Goal: Navigation & Orientation: Find specific page/section

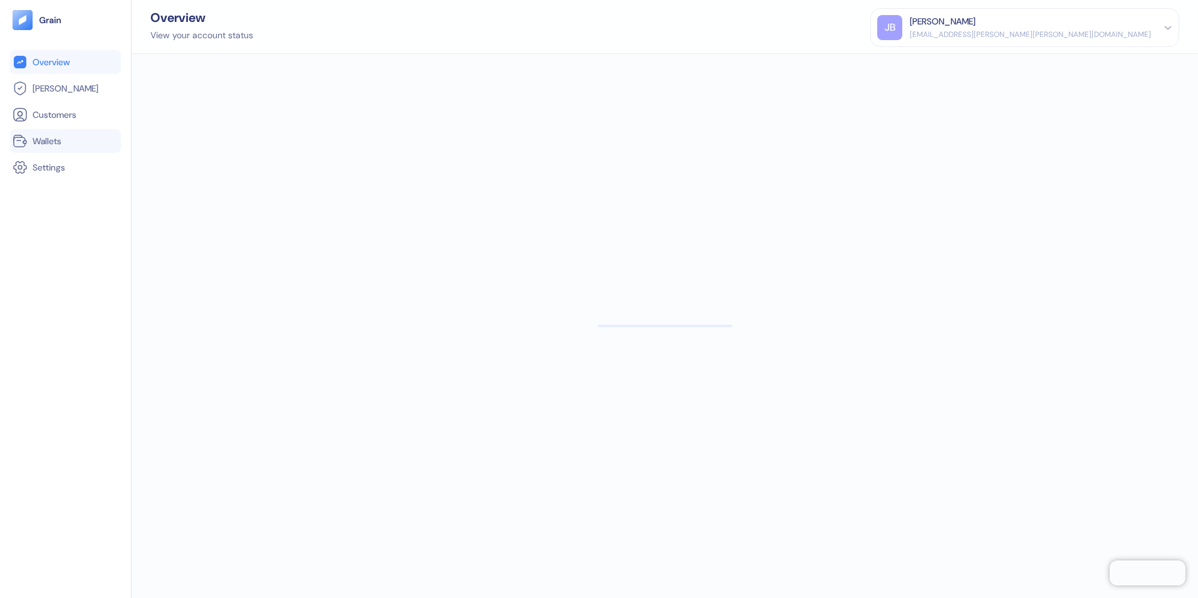
click at [46, 137] on span "Wallets" at bounding box center [47, 141] width 29 height 13
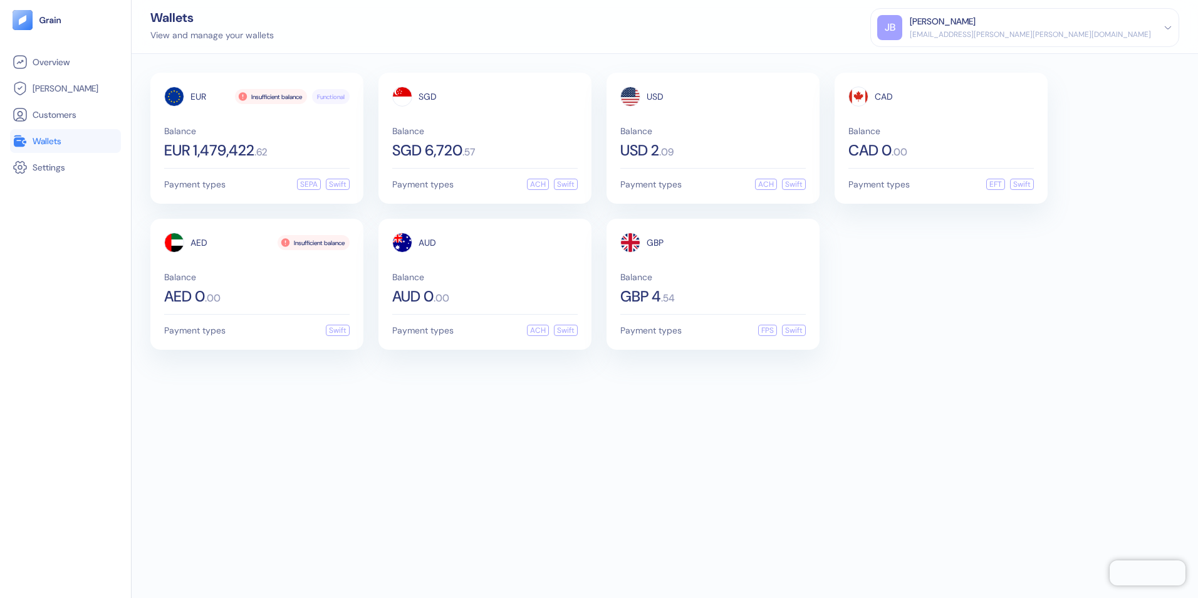
click at [51, 115] on span "Customers" at bounding box center [55, 114] width 44 height 13
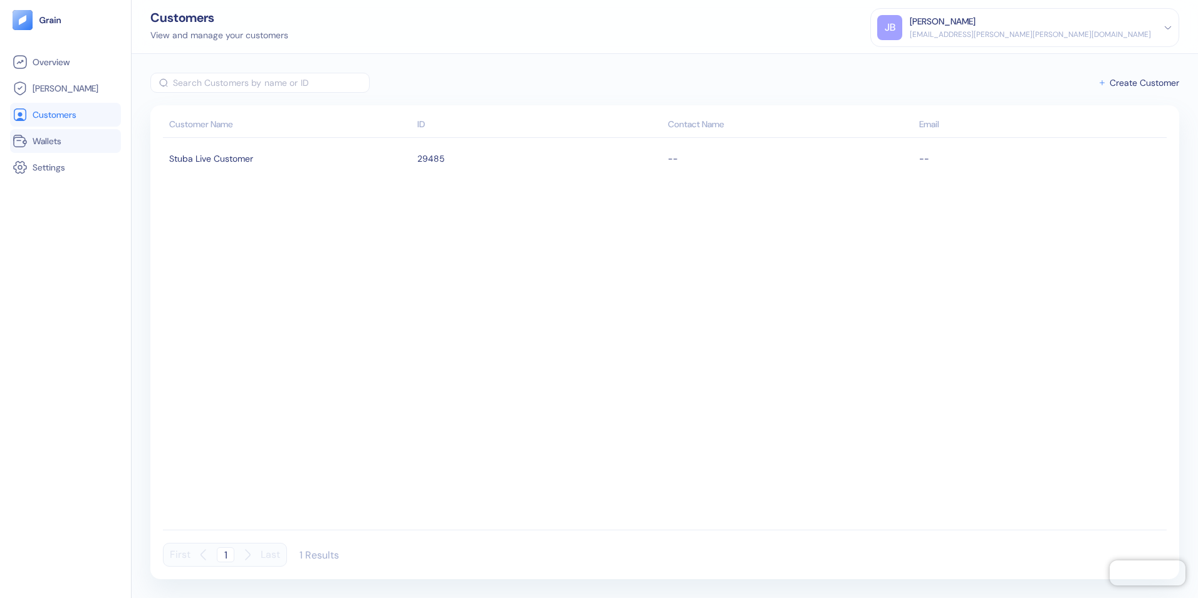
click at [43, 139] on span "Wallets" at bounding box center [47, 141] width 29 height 13
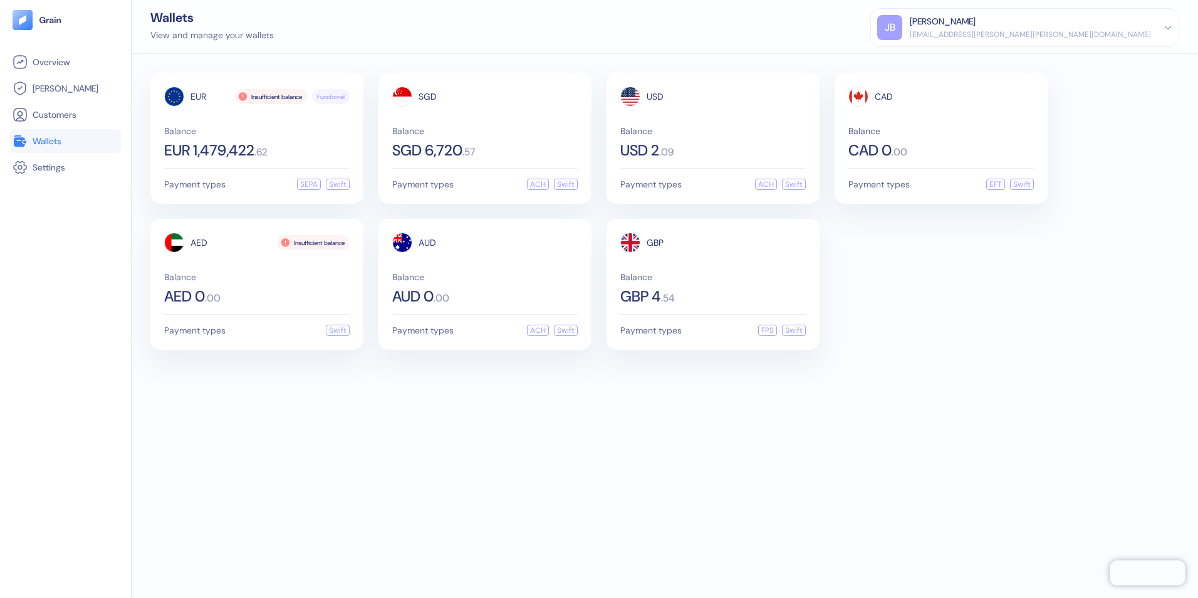
click at [404, 425] on div "EUR Insufficient balance Functional Balance EUR 1,479,422 . 62 Payment types SE…" at bounding box center [665, 326] width 1066 height 544
